Goal: Transaction & Acquisition: Purchase product/service

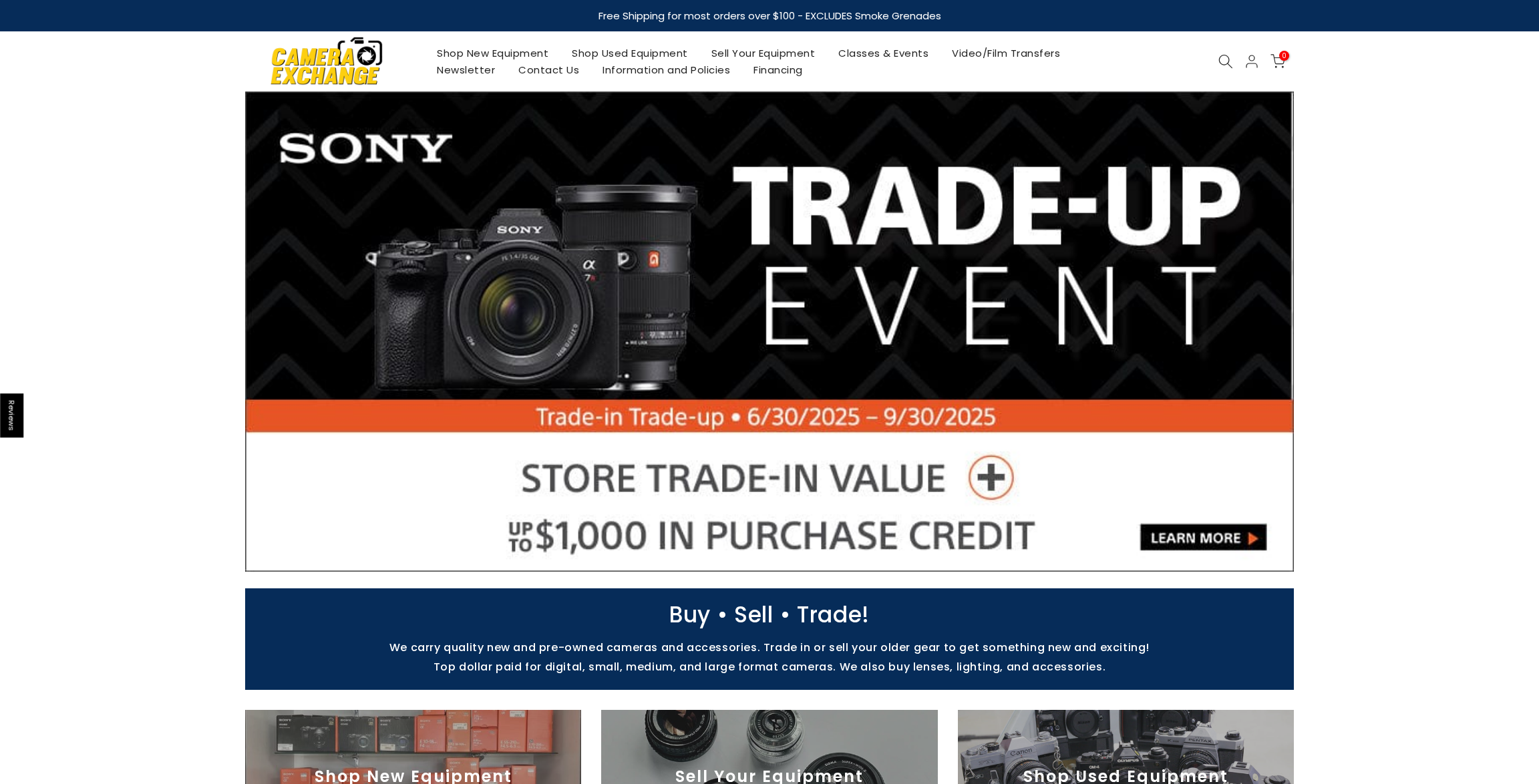
click at [517, 53] on link "Shop New Equipment" at bounding box center [493, 53] width 135 height 17
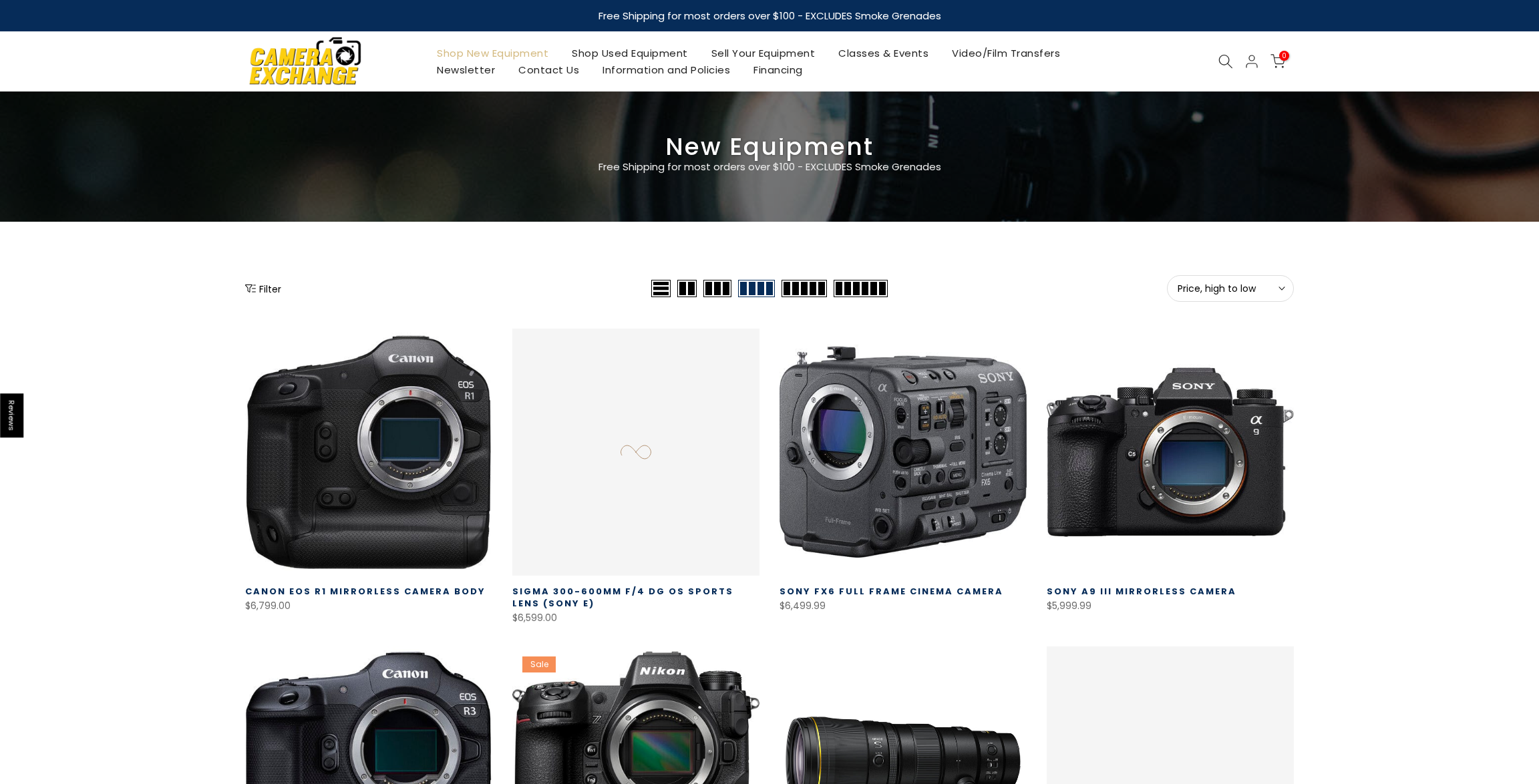
click at [624, 51] on link "Shop Used Equipment" at bounding box center [630, 53] width 139 height 17
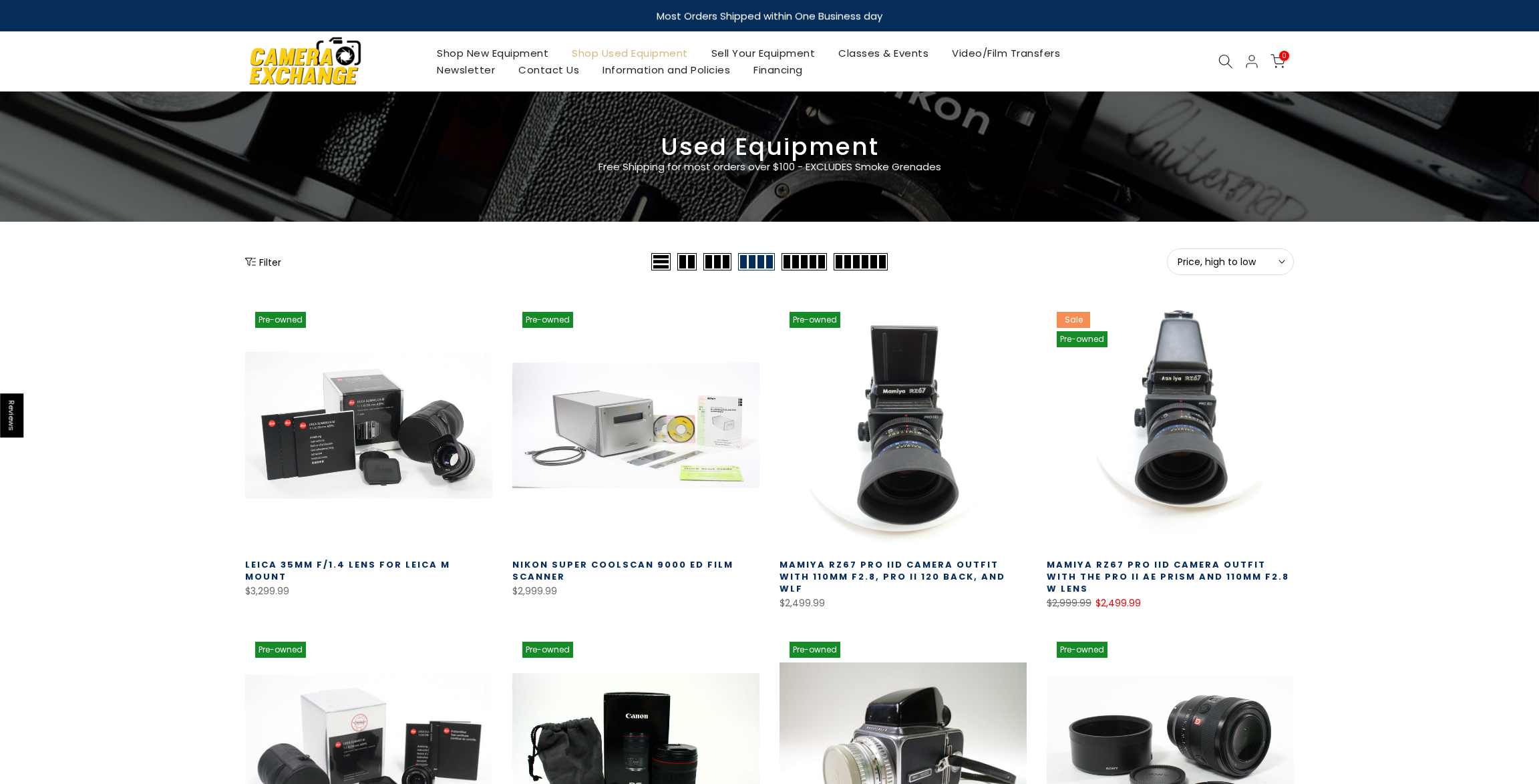
click at [268, 267] on button "Filter" at bounding box center [263, 262] width 36 height 13
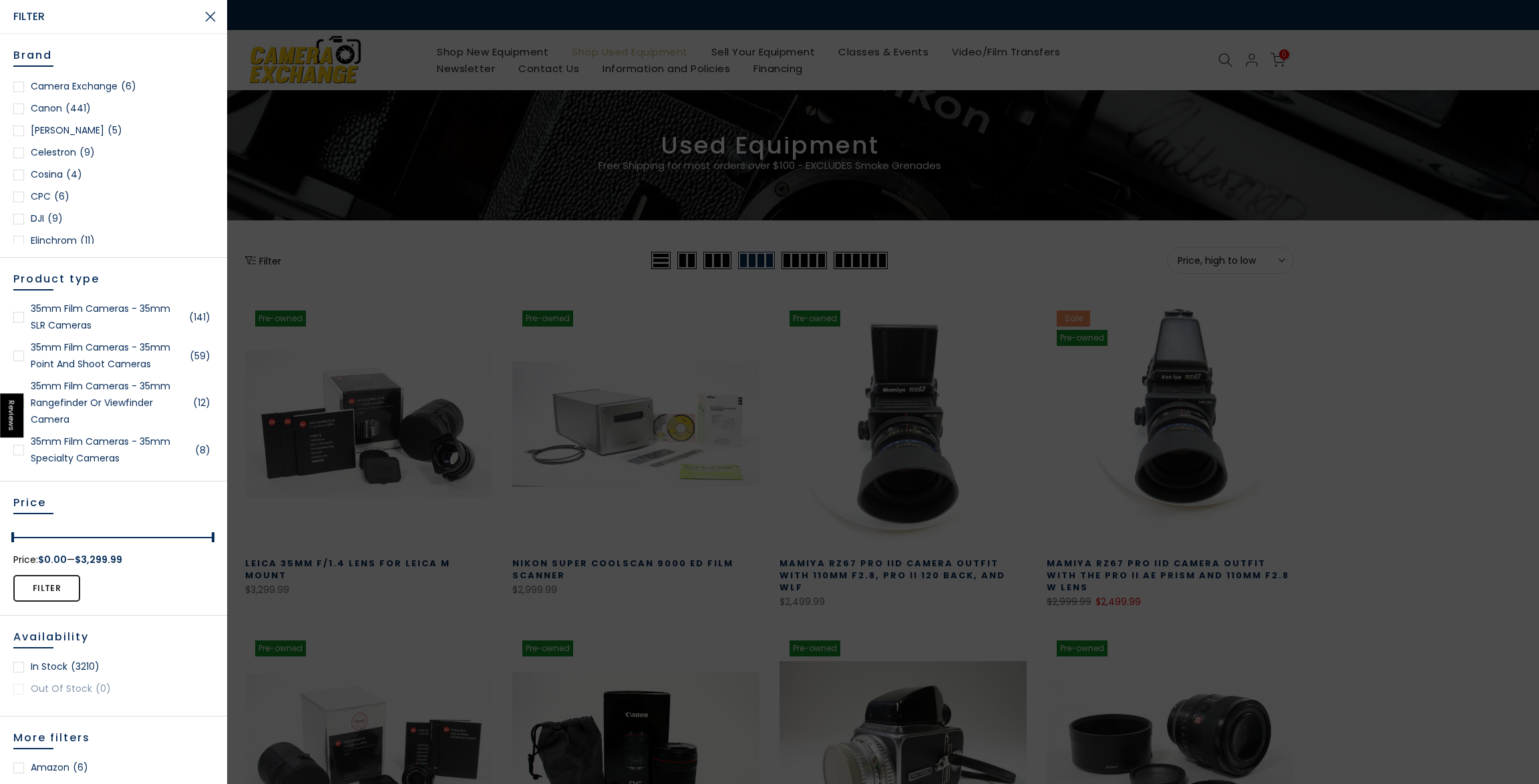
scroll to position [279, 0]
click at [58, 115] on link "Canon (441)" at bounding box center [114, 115] width 201 height 17
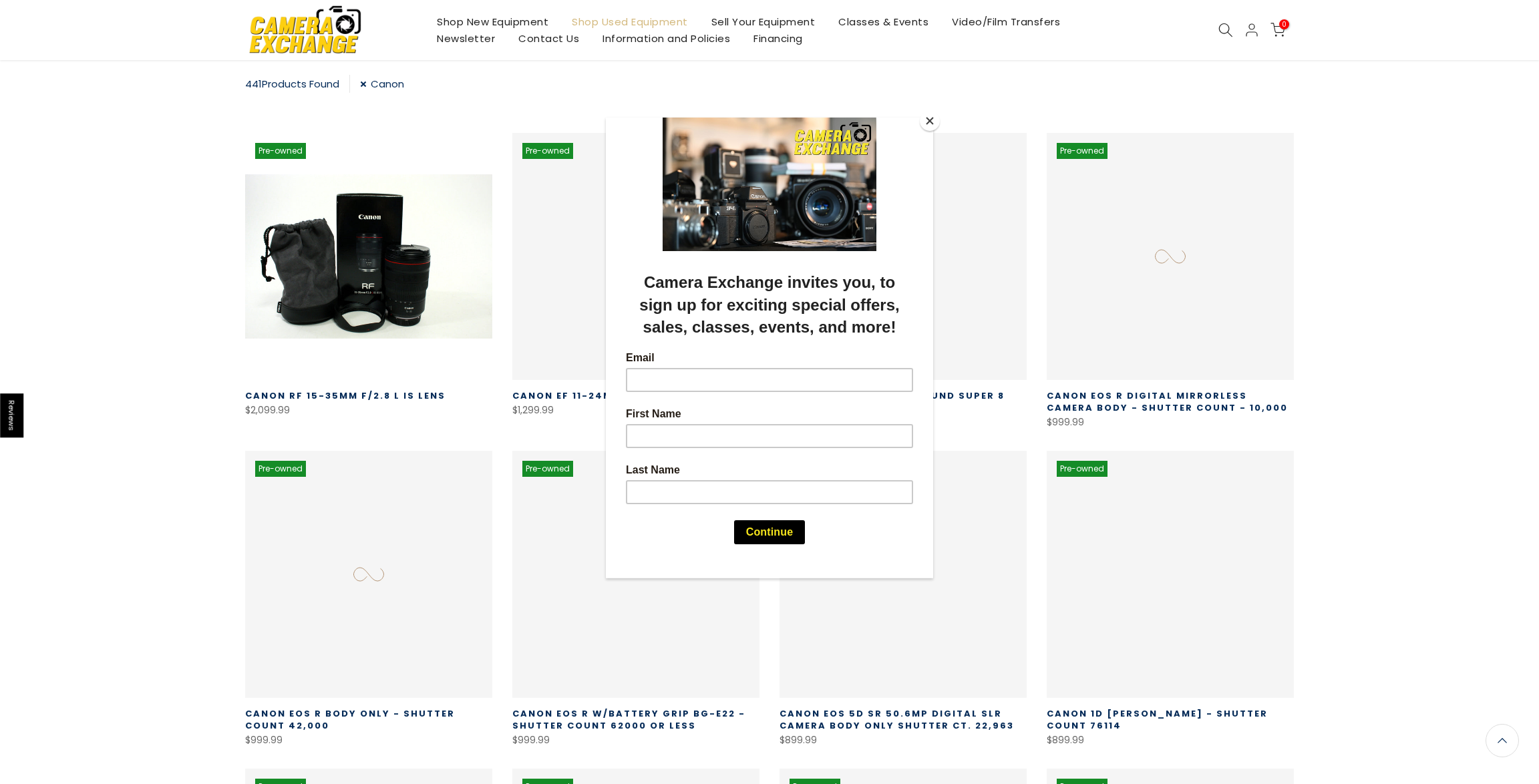
scroll to position [235, 0]
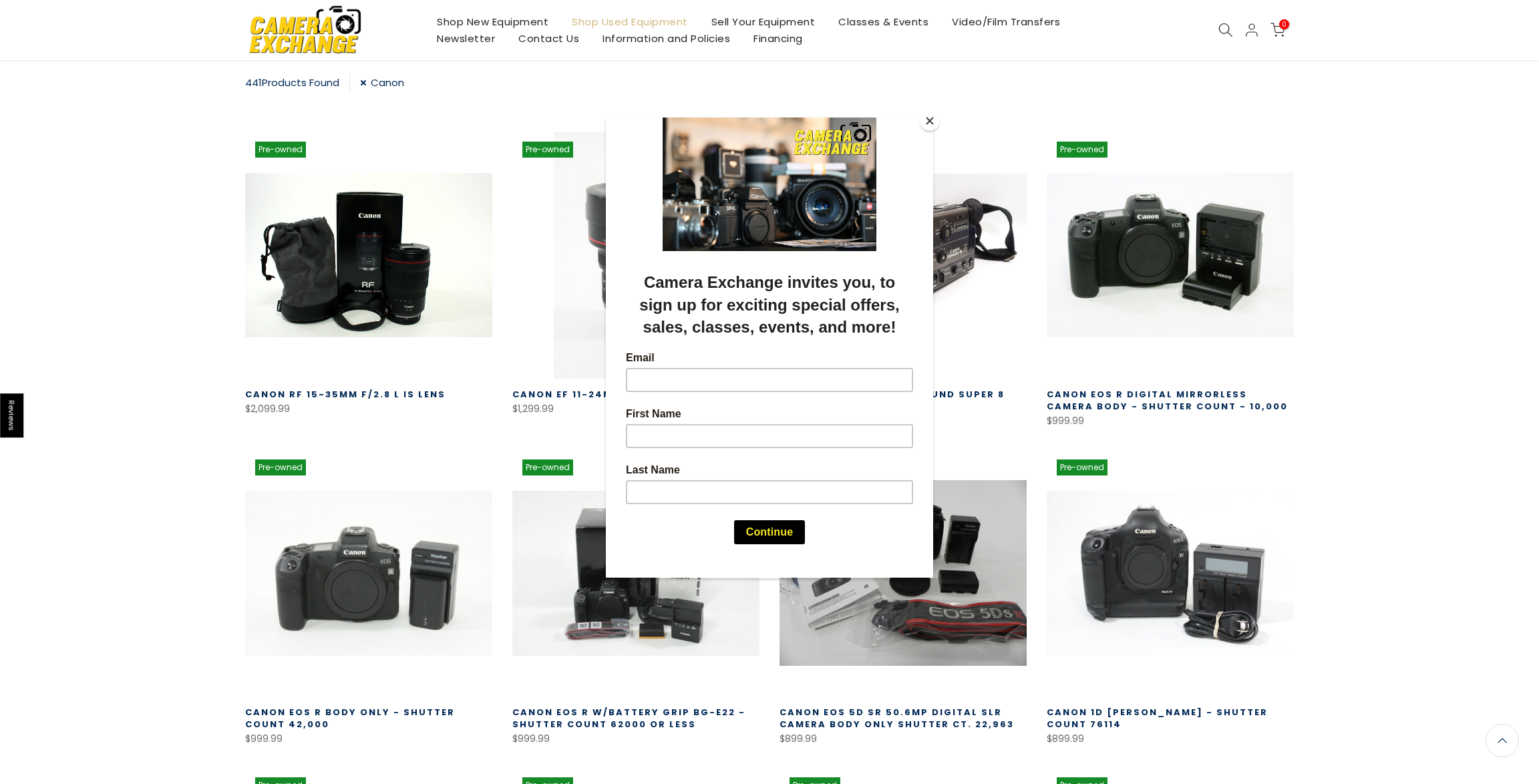
click at [933, 122] on button "Close" at bounding box center [930, 120] width 20 height 20
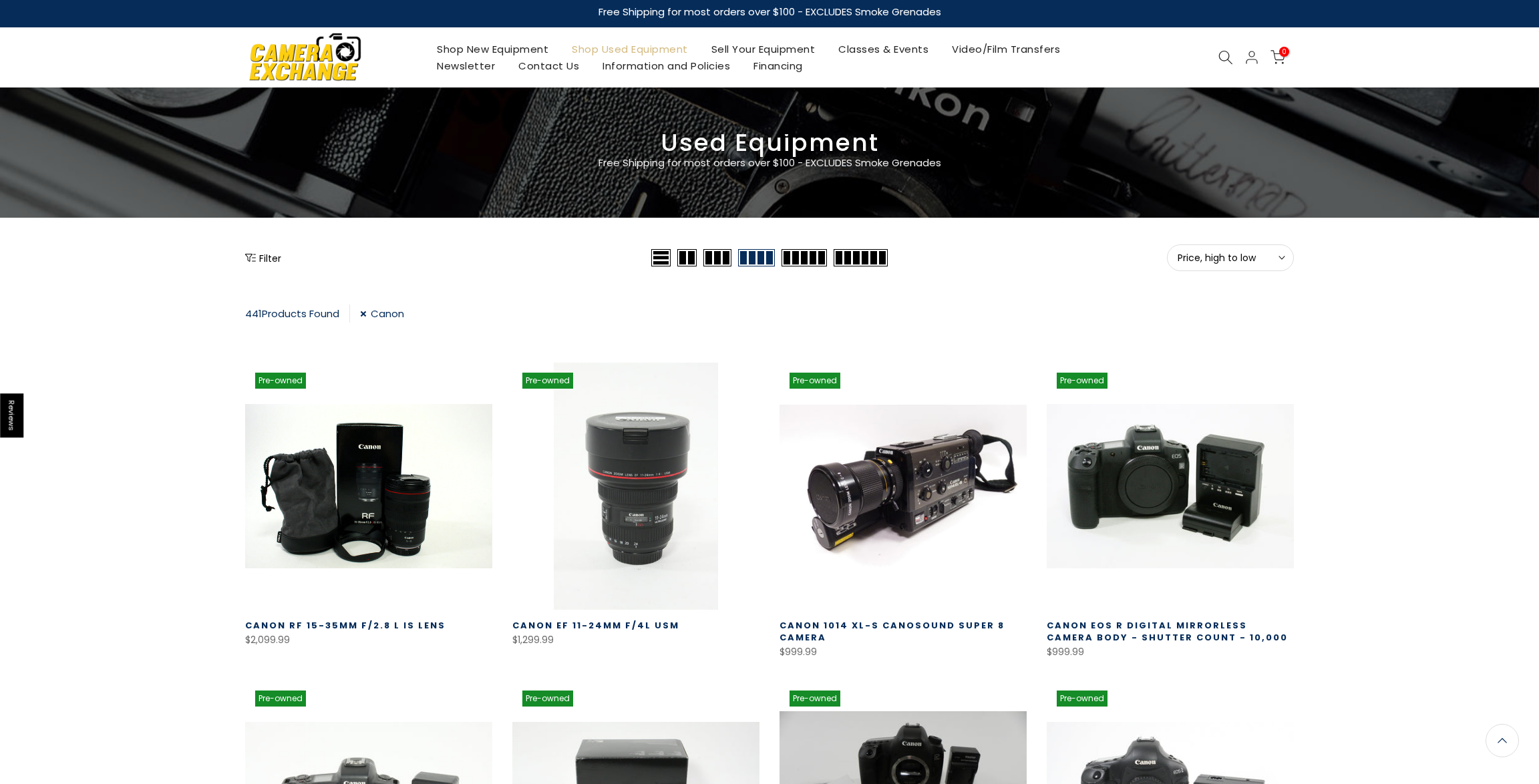
scroll to position [0, 0]
